Goal: Transaction & Acquisition: Download file/media

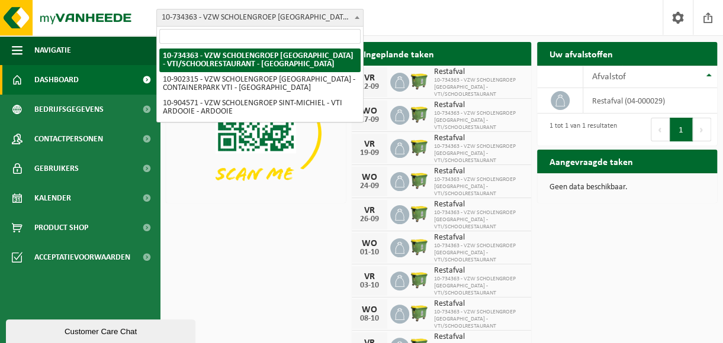
click at [357, 16] on b at bounding box center [356, 17] width 5 height 3
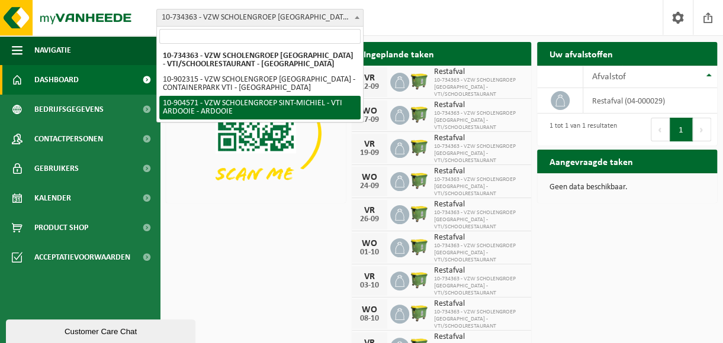
select select "121727"
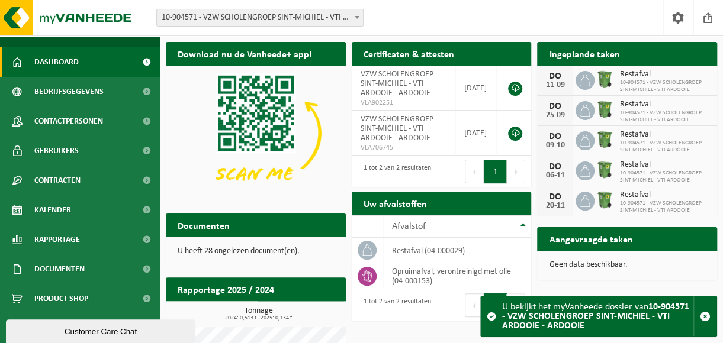
scroll to position [59, 0]
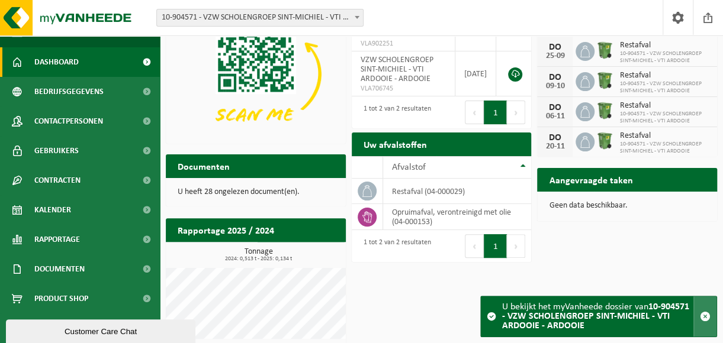
click at [707, 315] on span "button" at bounding box center [705, 316] width 11 height 11
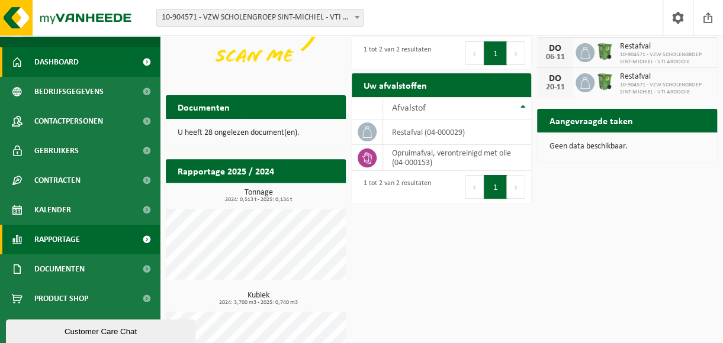
scroll to position [170, 0]
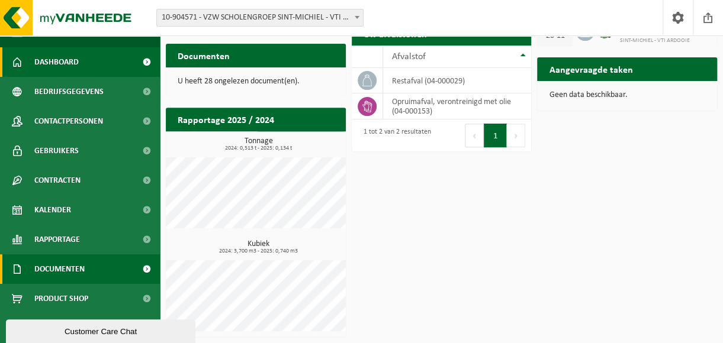
click at [55, 270] on span "Documenten" at bounding box center [59, 269] width 50 height 30
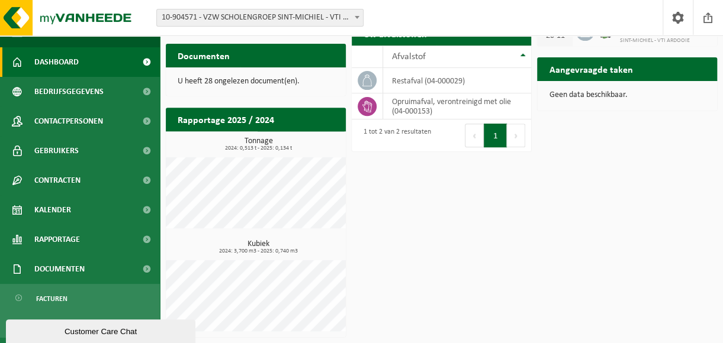
click at [207, 55] on h2 "Documenten" at bounding box center [204, 55] width 76 height 23
click at [217, 80] on p "U heeft 28 ongelezen document(en)." at bounding box center [256, 82] width 156 height 8
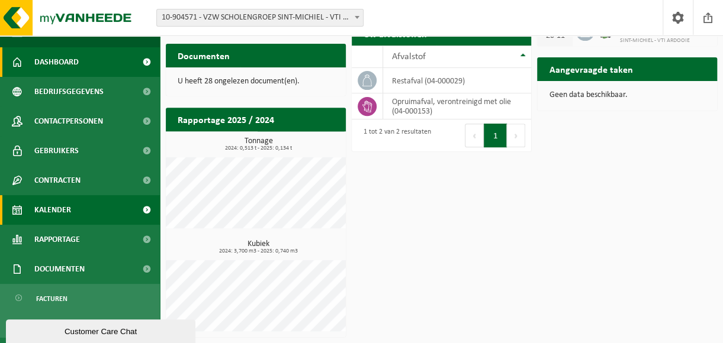
click at [56, 211] on span "Kalender" at bounding box center [52, 210] width 37 height 30
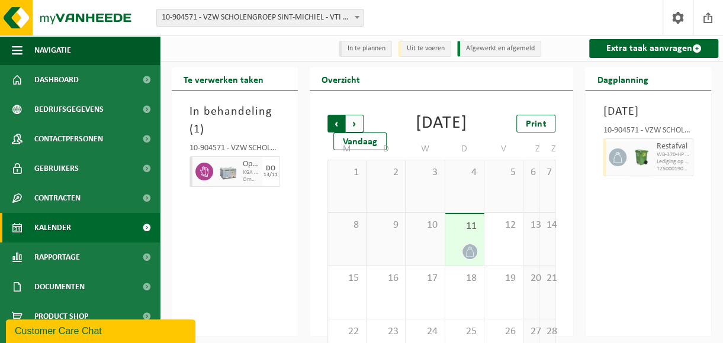
click at [353, 123] on span "Volgende" at bounding box center [355, 124] width 18 height 18
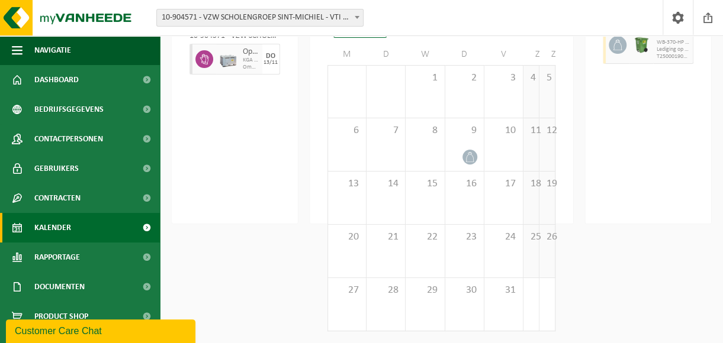
scroll to position [54, 0]
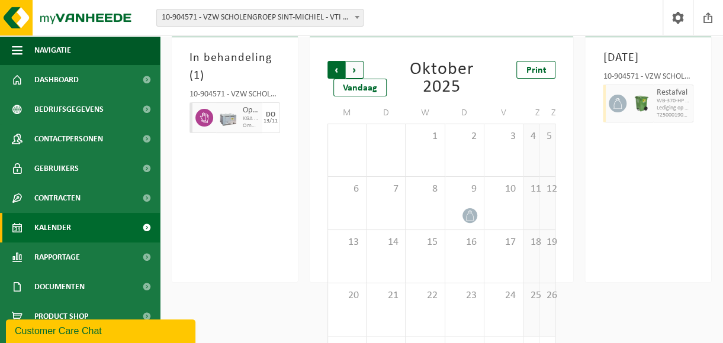
click at [354, 69] on span "Volgende" at bounding box center [355, 70] width 18 height 18
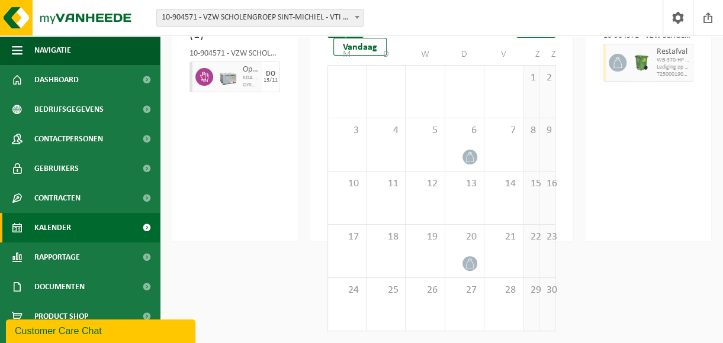
scroll to position [0, 0]
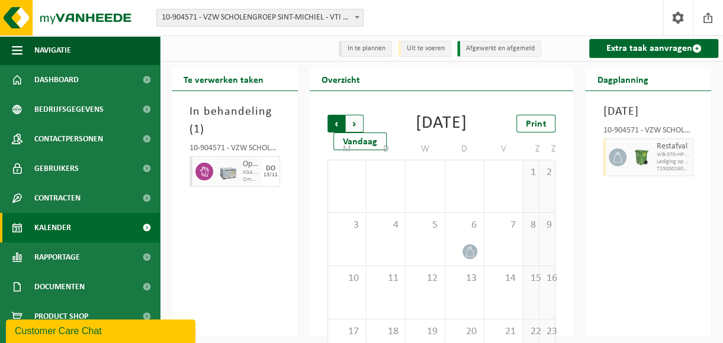
click at [356, 123] on span "Volgende" at bounding box center [355, 124] width 18 height 18
click at [338, 124] on span "Vorige" at bounding box center [336, 124] width 18 height 18
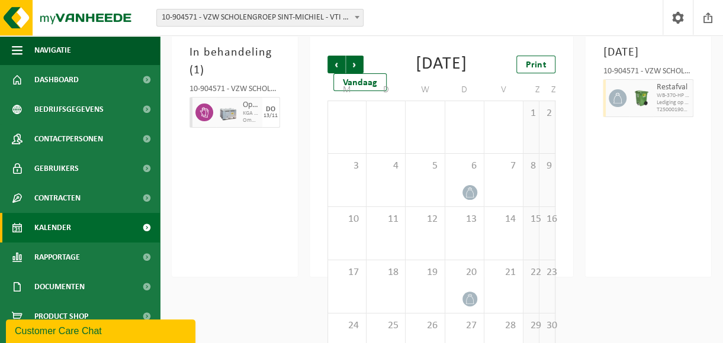
scroll to position [113, 0]
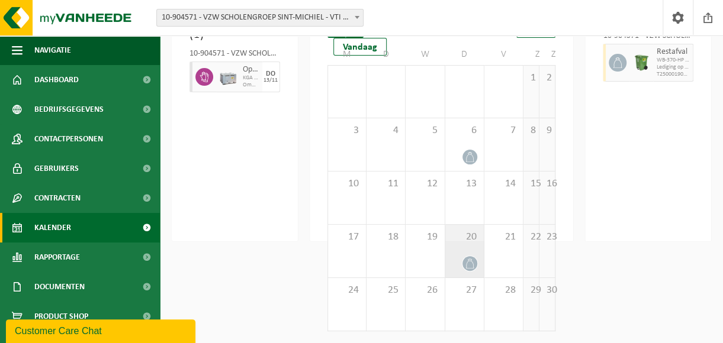
click at [458, 260] on div at bounding box center [464, 264] width 27 height 16
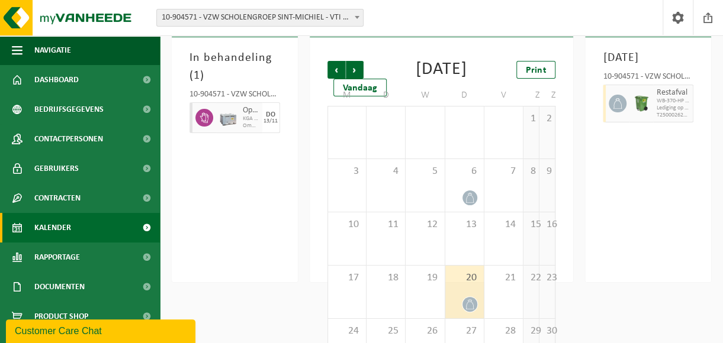
click at [470, 310] on icon at bounding box center [470, 304] width 8 height 10
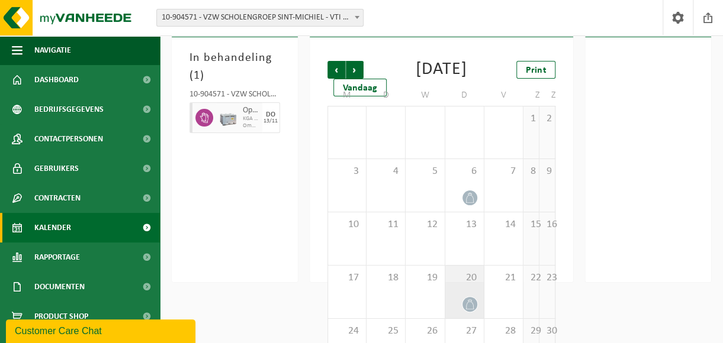
click at [469, 310] on icon at bounding box center [470, 304] width 10 height 10
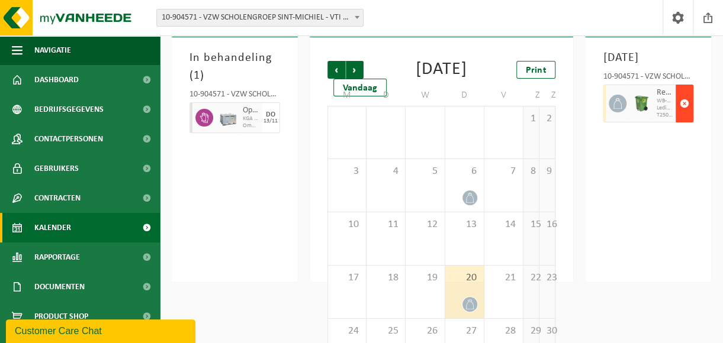
click at [684, 115] on span "button" at bounding box center [683, 104] width 9 height 24
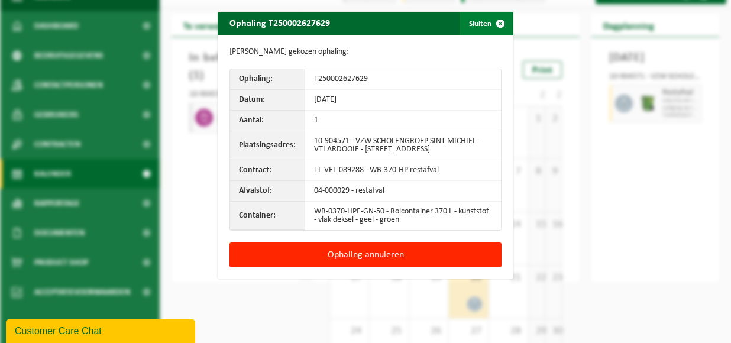
click at [497, 24] on span "button" at bounding box center [501, 24] width 24 height 24
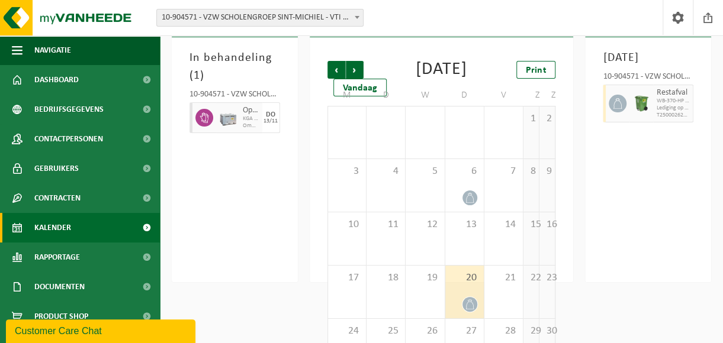
scroll to position [0, 0]
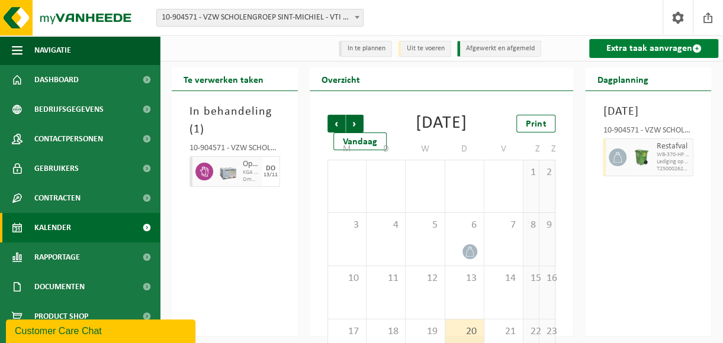
click at [633, 49] on link "Extra taak aanvragen" at bounding box center [653, 48] width 129 height 19
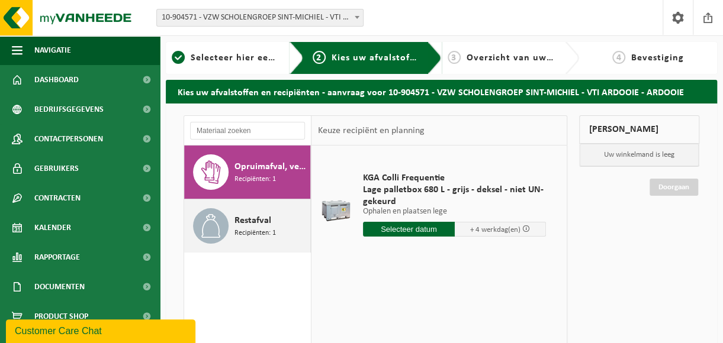
click at [241, 225] on span "Restafval" at bounding box center [252, 221] width 37 height 14
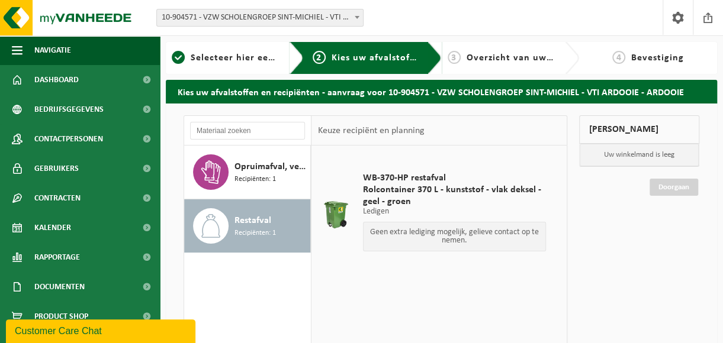
click at [605, 230] on div "Mijn winkelmand Uw winkelmand is leeg Doorgaan" at bounding box center [639, 322] width 132 height 415
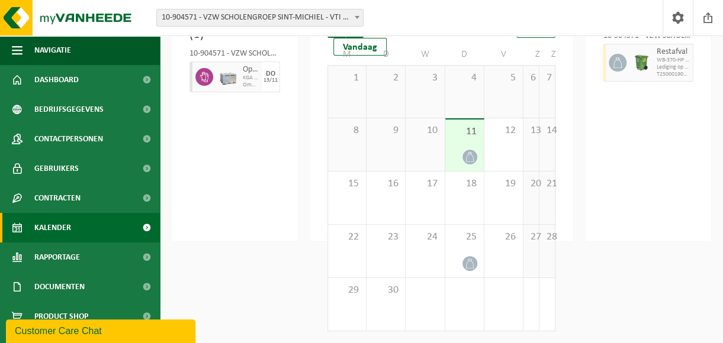
scroll to position [54, 0]
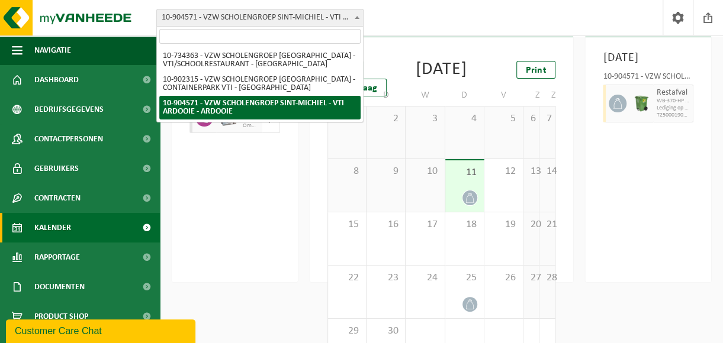
click at [357, 15] on span at bounding box center [357, 16] width 12 height 15
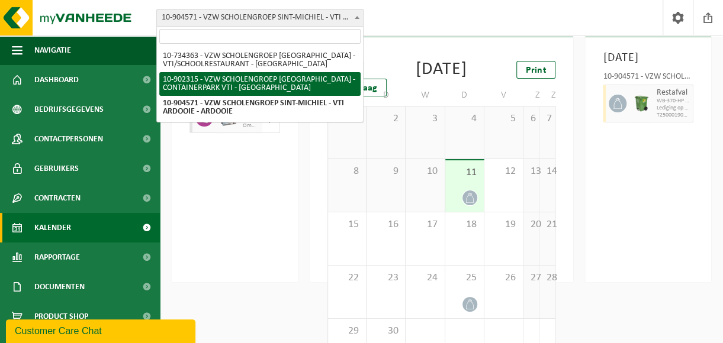
select select "120222"
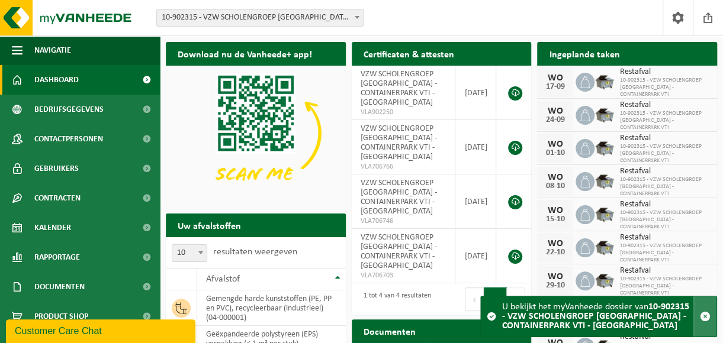
click at [705, 317] on span "button" at bounding box center [705, 316] width 11 height 11
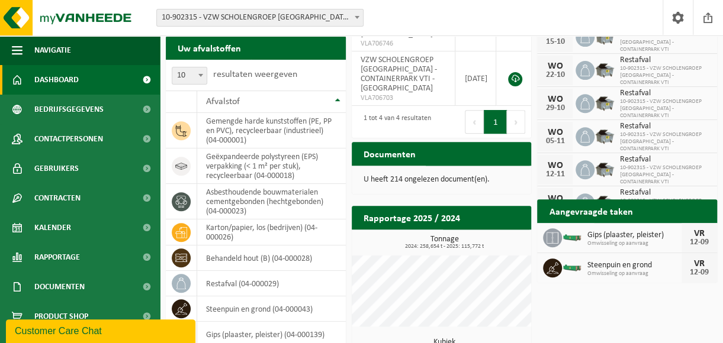
scroll to position [237, 0]
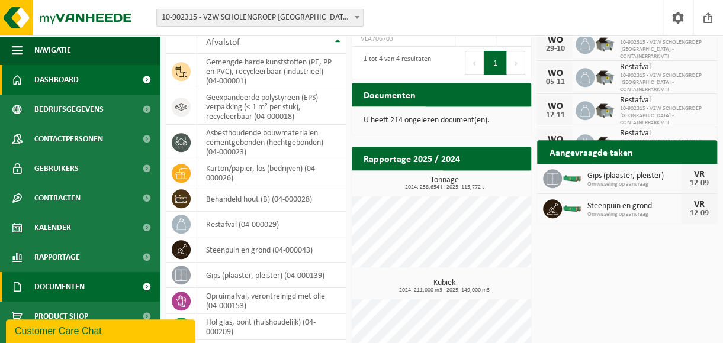
click at [63, 288] on span "Documenten" at bounding box center [59, 287] width 50 height 30
click at [62, 286] on span "Documenten" at bounding box center [59, 287] width 50 height 30
click at [62, 285] on span "Documenten" at bounding box center [59, 287] width 50 height 30
click at [63, 285] on span "Documenten" at bounding box center [59, 287] width 50 height 30
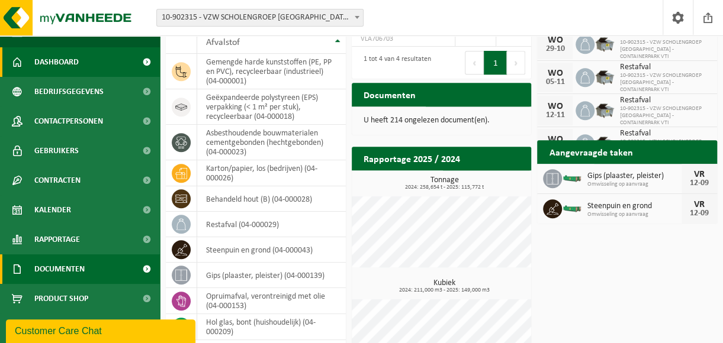
click at [63, 267] on span "Documenten" at bounding box center [59, 269] width 50 height 30
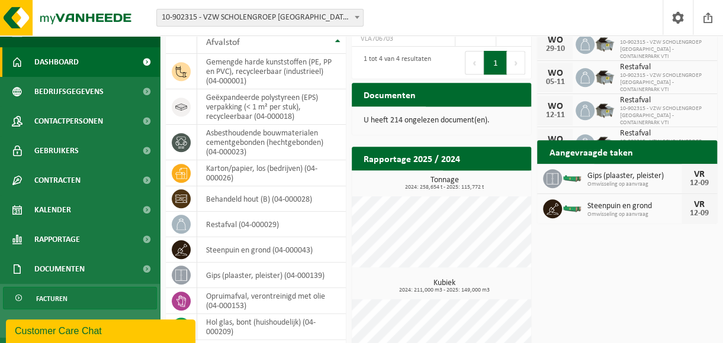
click at [53, 299] on span "Facturen" at bounding box center [51, 299] width 31 height 22
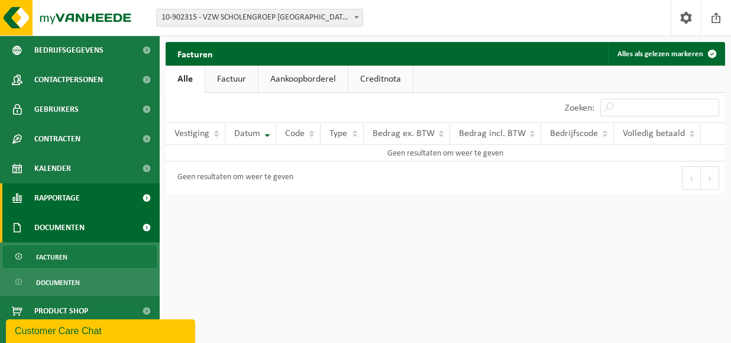
scroll to position [72, 0]
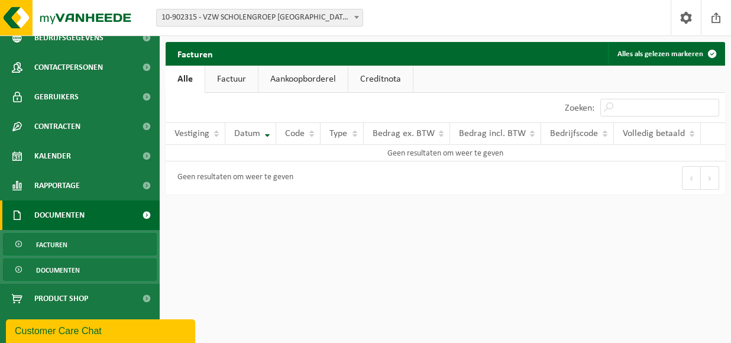
click at [53, 270] on span "Documenten" at bounding box center [58, 270] width 44 height 22
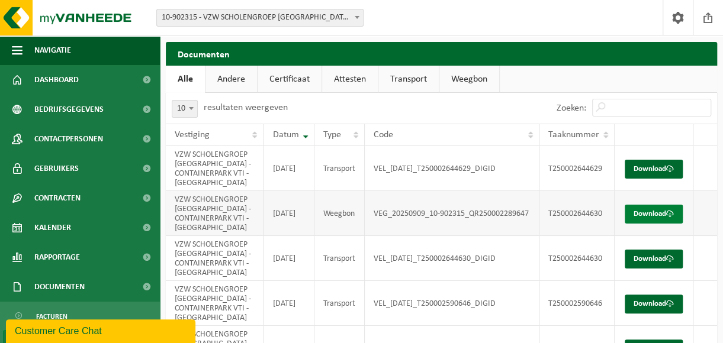
click at [657, 211] on link "Download" at bounding box center [653, 214] width 58 height 19
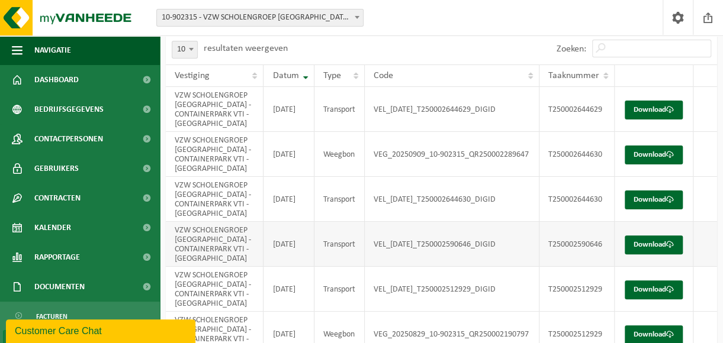
scroll to position [118, 0]
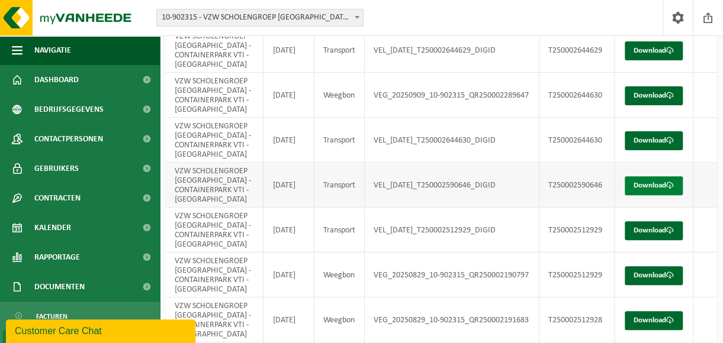
click at [656, 183] on link "Download" at bounding box center [653, 185] width 58 height 19
click at [659, 138] on link "Download" at bounding box center [653, 140] width 58 height 19
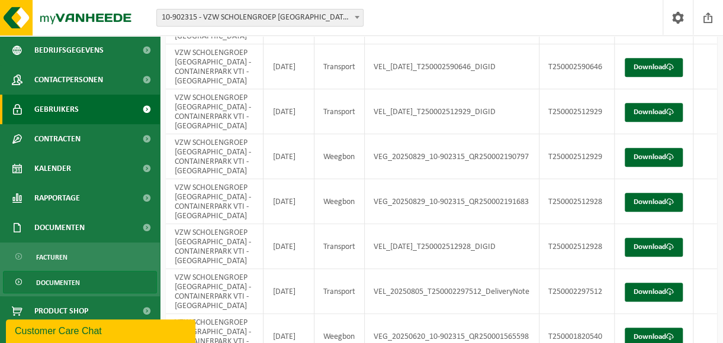
scroll to position [72, 0]
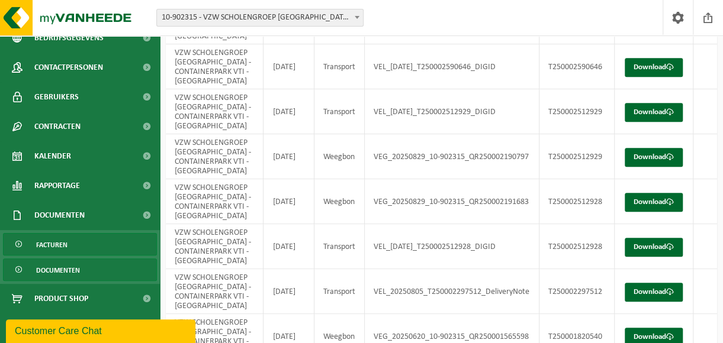
click at [54, 246] on span "Facturen" at bounding box center [51, 245] width 31 height 22
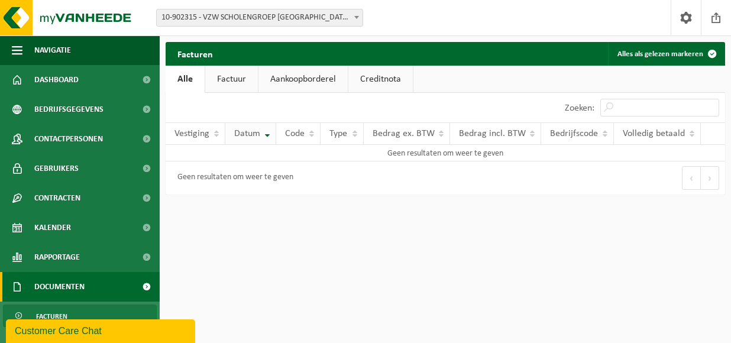
click at [269, 134] on th "Datum" at bounding box center [250, 134] width 51 height 22
click at [232, 79] on link "Factuur" at bounding box center [231, 79] width 53 height 27
click at [302, 80] on link "Aankoopborderel" at bounding box center [304, 79] width 89 height 27
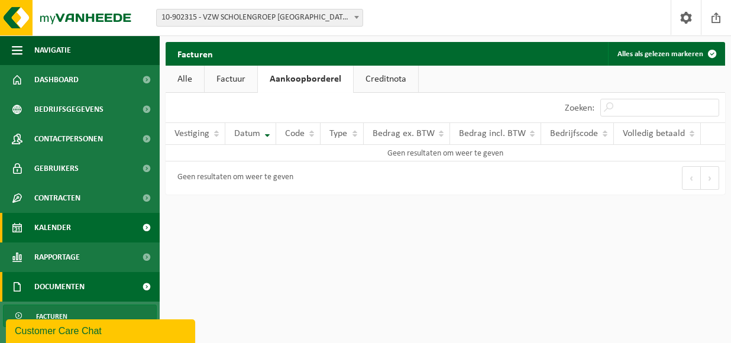
click at [57, 227] on span "Kalender" at bounding box center [52, 228] width 37 height 30
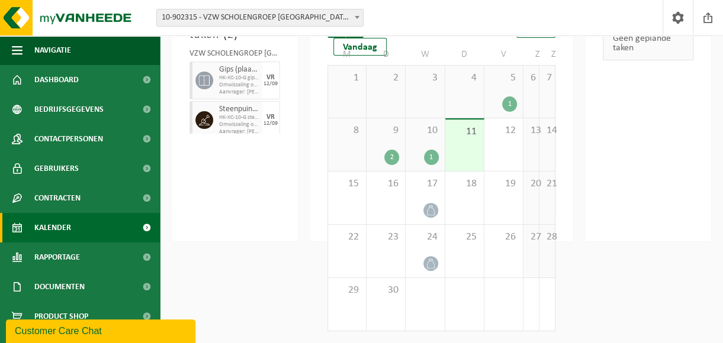
scroll to position [54, 0]
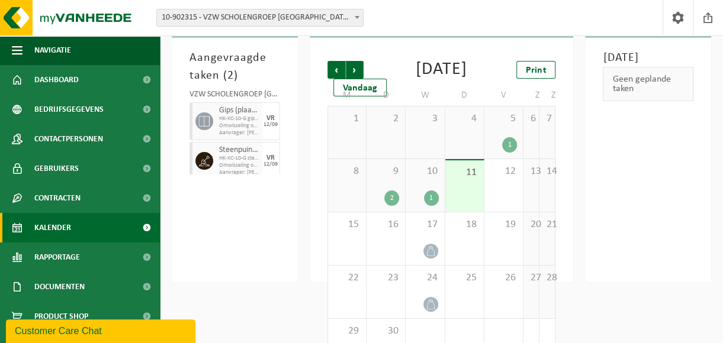
click at [464, 212] on div "11" at bounding box center [464, 185] width 38 height 51
click at [431, 206] on div "1" at bounding box center [431, 198] width 15 height 15
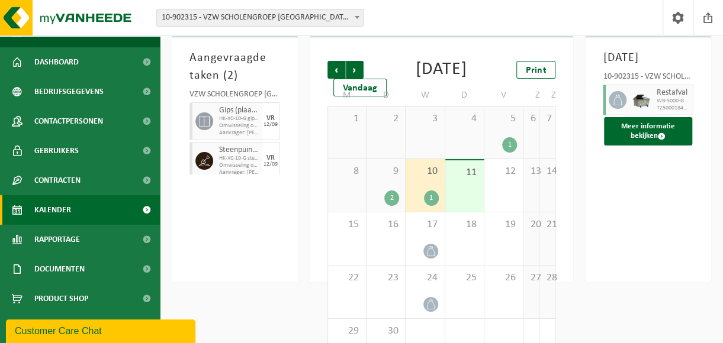
scroll to position [0, 0]
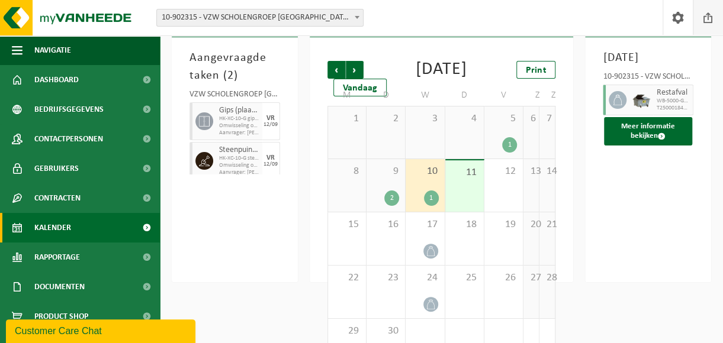
click at [708, 19] on span at bounding box center [708, 17] width 18 height 35
